Goal: Check status: Check status

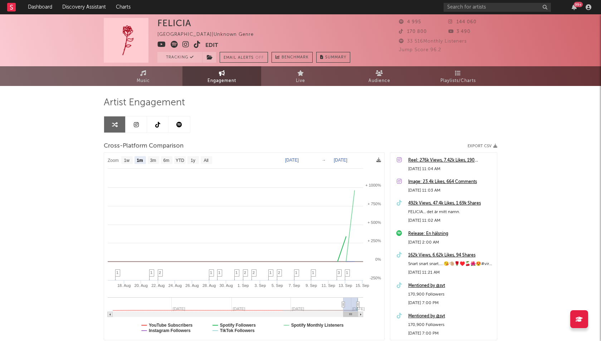
select select "1m"
click at [37, 7] on link "Dashboard" at bounding box center [40, 7] width 34 height 14
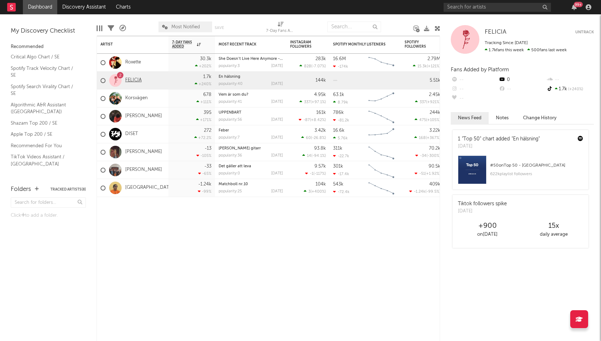
click at [131, 78] on link "FELICIA" at bounding box center [133, 80] width 16 height 6
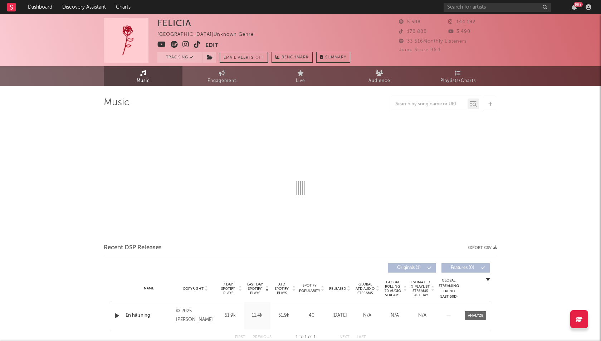
select select "1w"
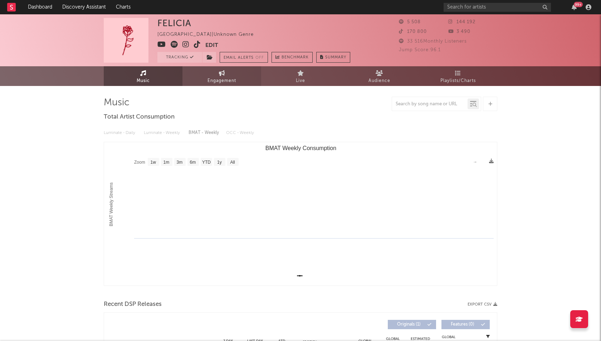
click at [224, 80] on span "Engagement" at bounding box center [222, 81] width 29 height 9
select select "1w"
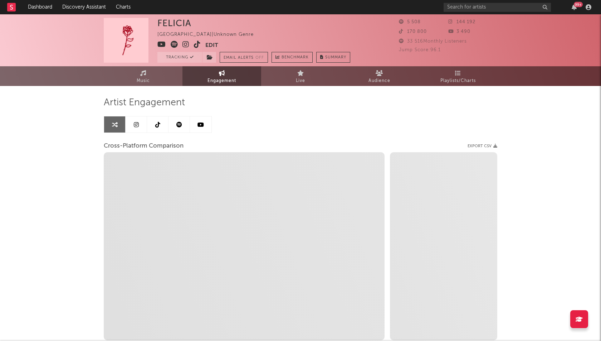
select select "1m"
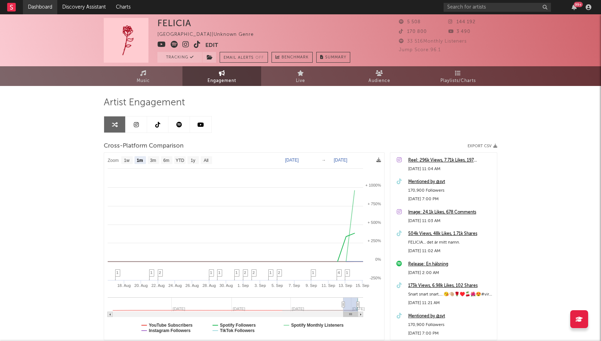
click at [41, 8] on link "Dashboard" at bounding box center [40, 7] width 34 height 14
